Goal: Information Seeking & Learning: Learn about a topic

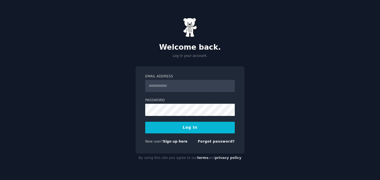
click at [175, 87] on input "Email Address" at bounding box center [190, 86] width 90 height 12
type input "**********"
click at [191, 125] on button "Log In" at bounding box center [190, 128] width 90 height 12
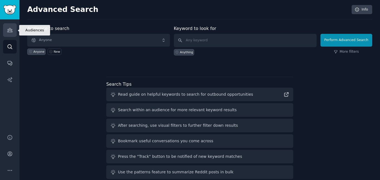
click at [11, 31] on icon "Sidebar" at bounding box center [9, 30] width 5 height 4
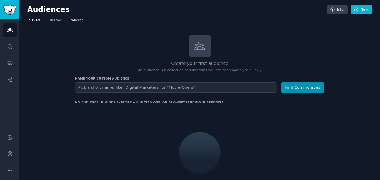
click at [78, 19] on span "Trending" at bounding box center [76, 20] width 14 height 5
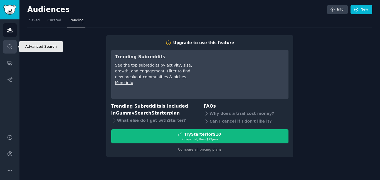
click at [7, 49] on icon "Sidebar" at bounding box center [10, 47] width 6 height 6
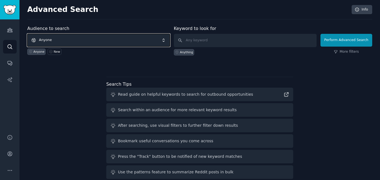
click at [117, 40] on span "Anyone" at bounding box center [98, 40] width 143 height 13
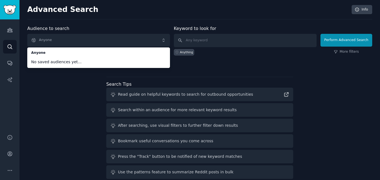
click at [90, 112] on div "Audience to search Anyone Anyone No saved audiences yet... Anyone New Keyword t…" at bounding box center [199, 103] width 345 height 156
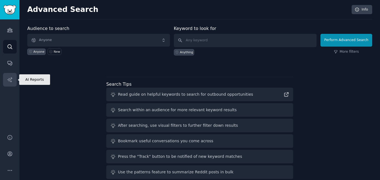
click at [7, 80] on icon "Sidebar" at bounding box center [10, 80] width 6 height 6
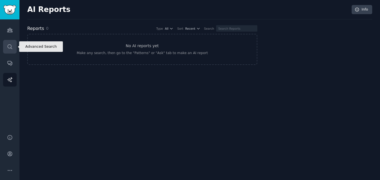
click at [14, 44] on link "Search" at bounding box center [10, 47] width 14 height 14
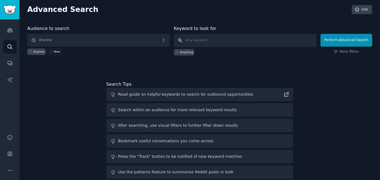
click at [234, 39] on input "text" at bounding box center [245, 40] width 143 height 13
click at [196, 42] on input "cothing startup" at bounding box center [245, 40] width 143 height 13
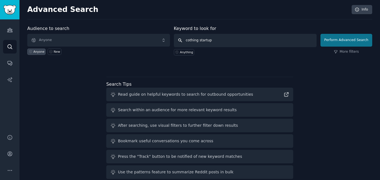
type input "cothing startup"
click at [342, 41] on button "Perform Advanced Search" at bounding box center [346, 40] width 52 height 13
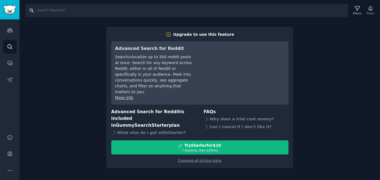
click at [53, 11] on input "Search" at bounding box center [186, 10] width 322 height 13
type input "clothing startup"
click at [361, 14] on div "Filters" at bounding box center [357, 13] width 9 height 4
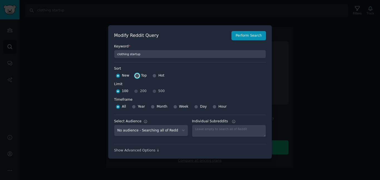
click at [136, 76] on input "Top" at bounding box center [137, 76] width 4 height 4
radio input "true"
click at [132, 106] on input "Year" at bounding box center [134, 107] width 4 height 4
radio input "true"
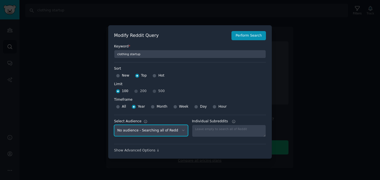
click at [169, 128] on select "No audience - Searching all of Reddit" at bounding box center [151, 130] width 74 height 11
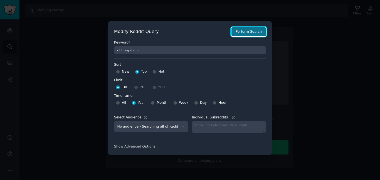
click at [259, 31] on button "Perform Search" at bounding box center [248, 31] width 34 height 9
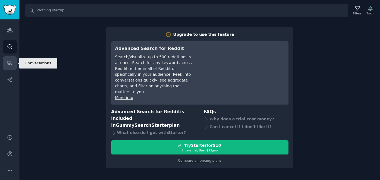
click at [12, 68] on link "Conversations" at bounding box center [10, 63] width 14 height 14
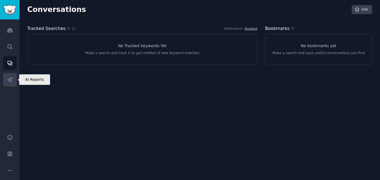
click at [11, 78] on icon "Sidebar" at bounding box center [10, 80] width 6 height 6
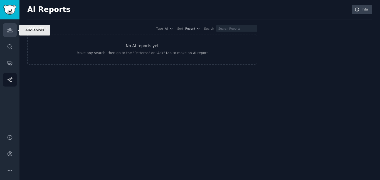
click at [9, 29] on icon "Sidebar" at bounding box center [10, 30] width 6 height 6
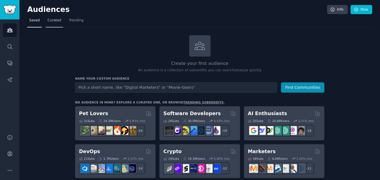
click at [57, 21] on span "Curated" at bounding box center [55, 20] width 14 height 5
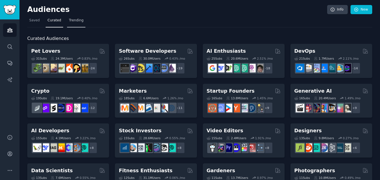
click at [71, 19] on span "Trending" at bounding box center [76, 20] width 14 height 5
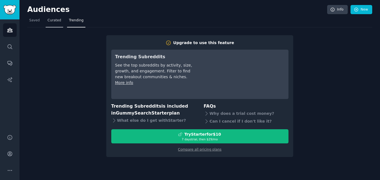
click at [54, 21] on span "Curated" at bounding box center [55, 20] width 14 height 5
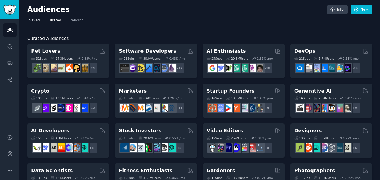
click at [35, 21] on span "Saved" at bounding box center [34, 20] width 11 height 5
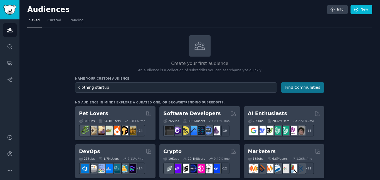
type input "clothing startup"
click at [303, 88] on button "Find Communities" at bounding box center [302, 88] width 43 height 10
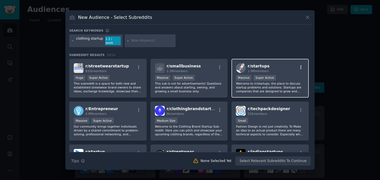
click at [300, 67] on icon "button" at bounding box center [300, 67] width 1 height 4
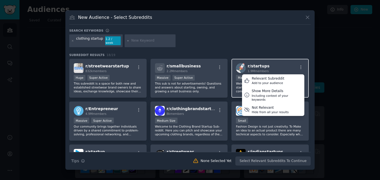
click at [268, 66] on div "r/ startups 1.9M members Relevant Subreddit Add to your audience Show More Deta…" at bounding box center [270, 68] width 68 height 10
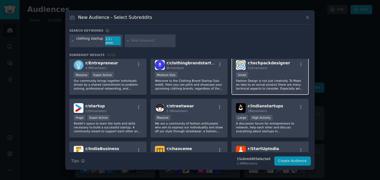
scroll to position [56, 0]
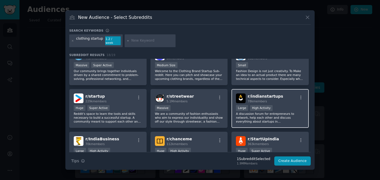
click at [286, 119] on p "A discussion forum for entrepreneurs to network, help each other and discuss ev…" at bounding box center [270, 118] width 68 height 12
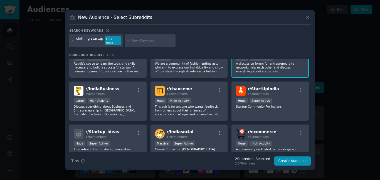
scroll to position [111, 0]
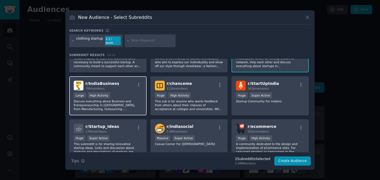
click at [110, 107] on p "Discuss everything about Business and Entrepreneurship in [GEOGRAPHIC_DATA], fr…" at bounding box center [108, 106] width 68 height 12
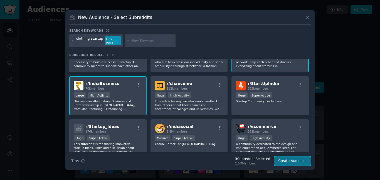
click at [292, 158] on button "Create Audience" at bounding box center [292, 161] width 37 height 9
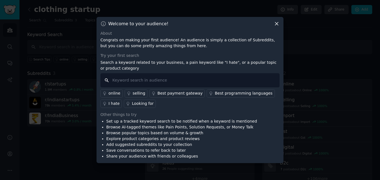
click at [134, 81] on input "text" at bounding box center [189, 80] width 179 height 14
type input "high selling"
click at [145, 81] on input "high selling" at bounding box center [189, 80] width 179 height 14
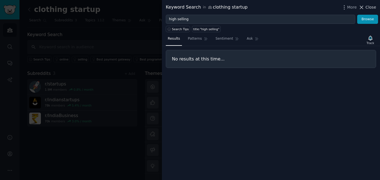
click at [364, 8] on icon at bounding box center [361, 7] width 6 height 6
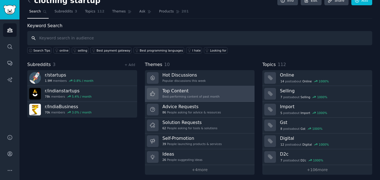
scroll to position [11, 0]
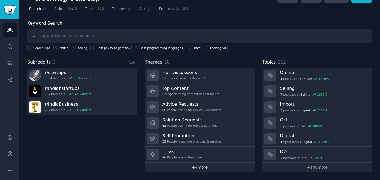
click at [206, 166] on link "+ 4 more" at bounding box center [200, 168] width 110 height 10
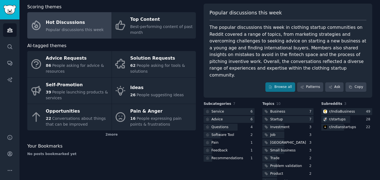
scroll to position [35, 0]
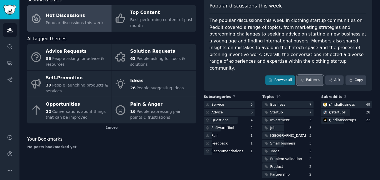
click at [303, 76] on link "Patterns" at bounding box center [310, 80] width 26 height 9
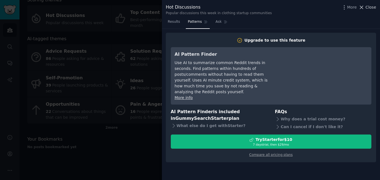
click at [364, 7] on icon at bounding box center [361, 7] width 6 height 6
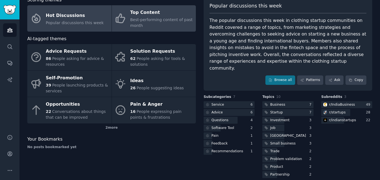
click at [131, 23] on div "Best-performing content of past month" at bounding box center [161, 23] width 63 height 12
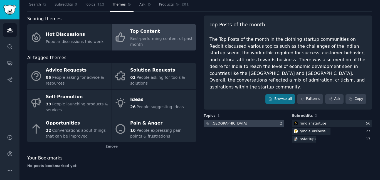
click at [259, 120] on div at bounding box center [243, 123] width 80 height 7
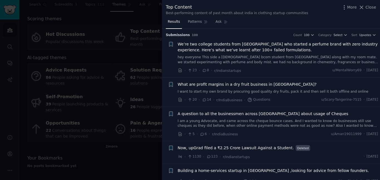
click at [228, 56] on link "hey everyone This side a [DEMOGRAPHIC_DATA] bcom student from [GEOGRAPHIC_DATA]…" at bounding box center [278, 60] width 200 height 10
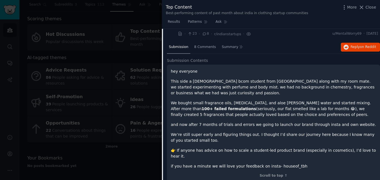
scroll to position [64, 0]
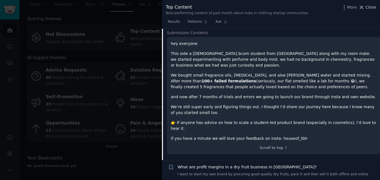
click at [370, 7] on span "Close" at bounding box center [370, 7] width 11 height 6
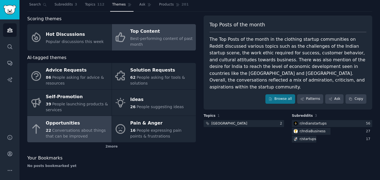
click at [79, 125] on div "Opportunities" at bounding box center [77, 123] width 63 height 9
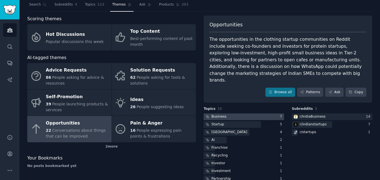
click at [250, 114] on div at bounding box center [243, 117] width 80 height 7
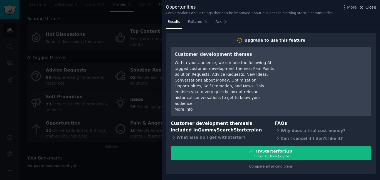
click at [362, 7] on icon at bounding box center [361, 7] width 6 height 6
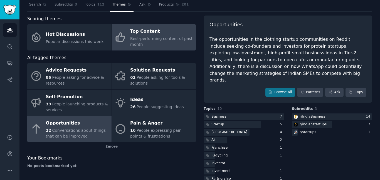
click at [148, 40] on span "Best-performing content of past month" at bounding box center [161, 41] width 62 height 10
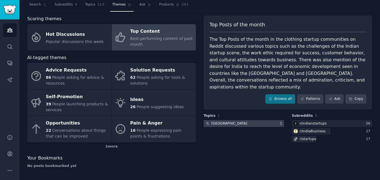
click at [249, 120] on div at bounding box center [243, 123] width 80 height 7
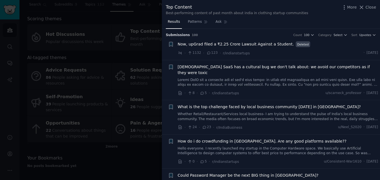
click at [253, 78] on link at bounding box center [278, 83] width 200 height 10
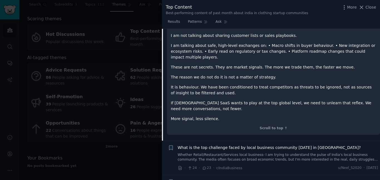
scroll to position [170, 0]
click at [234, 153] on link "Whether Retail/Restaurant/Services local business- I am trying to understand th…" at bounding box center [278, 158] width 200 height 10
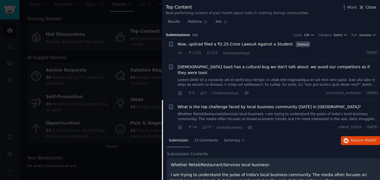
click at [364, 6] on icon at bounding box center [361, 7] width 6 height 6
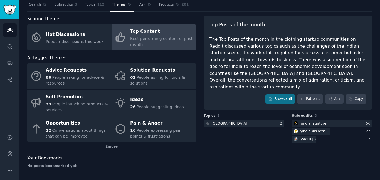
click at [371, 6] on div "clothing startup Info Edit Share Add Search Subreddits 3 Topics 112 Themes Ask …" at bounding box center [199, 82] width 360 height 196
click at [230, 120] on div at bounding box center [243, 123] width 80 height 7
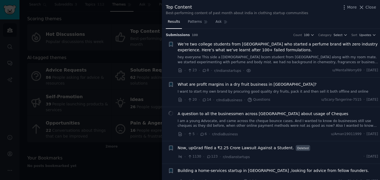
click at [228, 60] on link "hey everyone This side a [DEMOGRAPHIC_DATA] bcom student from [GEOGRAPHIC_DATA]…" at bounding box center [278, 60] width 200 height 10
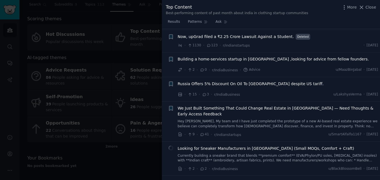
scroll to position [287, 0]
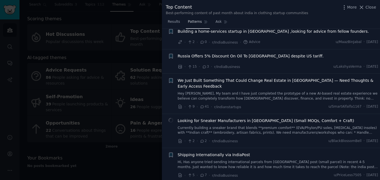
click at [191, 21] on span "Patterns" at bounding box center [195, 21] width 14 height 5
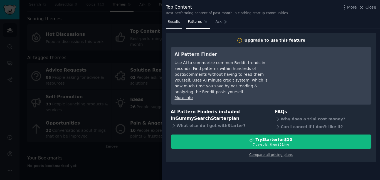
click at [172, 21] on span "Results" at bounding box center [174, 21] width 12 height 5
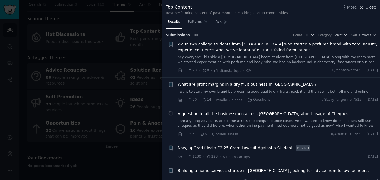
click at [367, 6] on span "Close" at bounding box center [370, 7] width 11 height 6
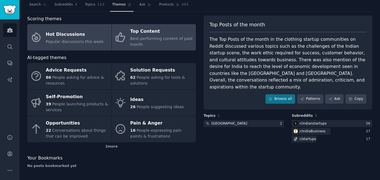
click at [67, 48] on link "Hot Discussions Popular discussions this week" at bounding box center [69, 37] width 84 height 26
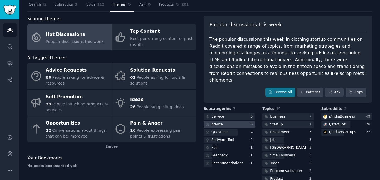
click at [245, 121] on div at bounding box center [228, 124] width 51 height 7
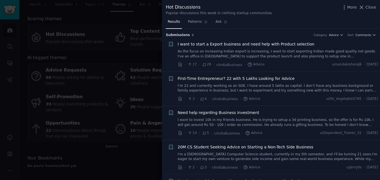
click at [278, 53] on link "As the focus on increasing Indian export is increasing, I want to start exporti…" at bounding box center [278, 54] width 200 height 10
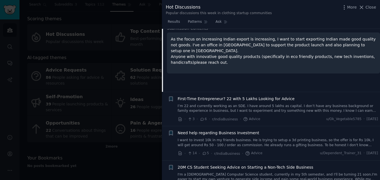
scroll to position [64, 0]
